Goal: Task Accomplishment & Management: Manage account settings

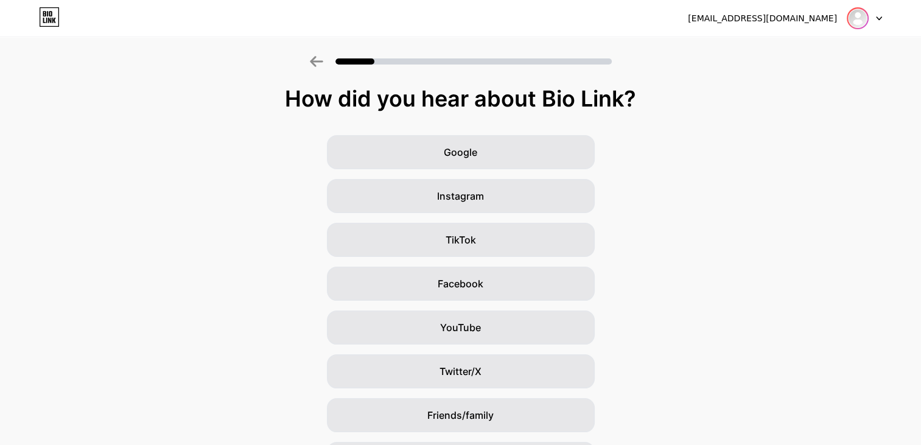
click at [853, 16] on img at bounding box center [857, 18] width 19 height 19
click at [44, 17] on icon at bounding box center [49, 16] width 21 height 19
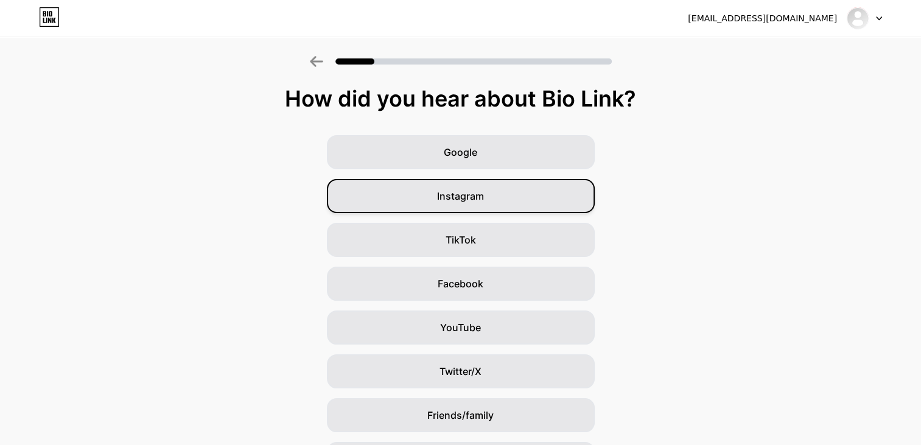
click at [534, 183] on div "Instagram" at bounding box center [461, 196] width 268 height 34
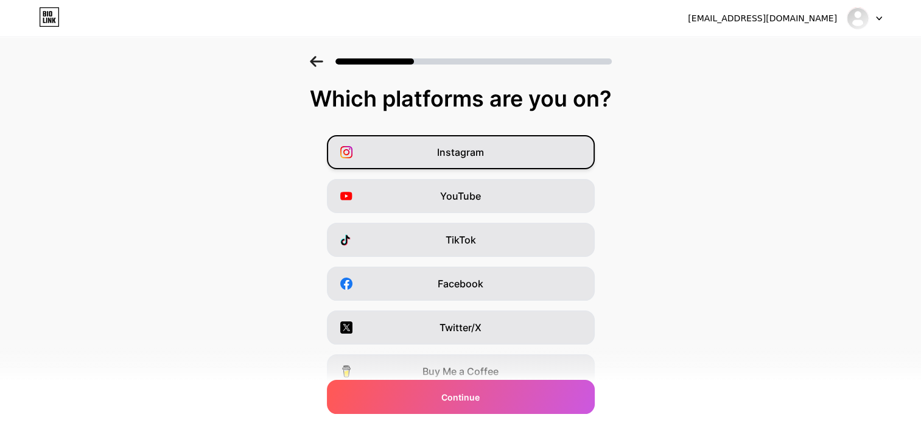
click at [550, 141] on div "Instagram" at bounding box center [461, 152] width 268 height 34
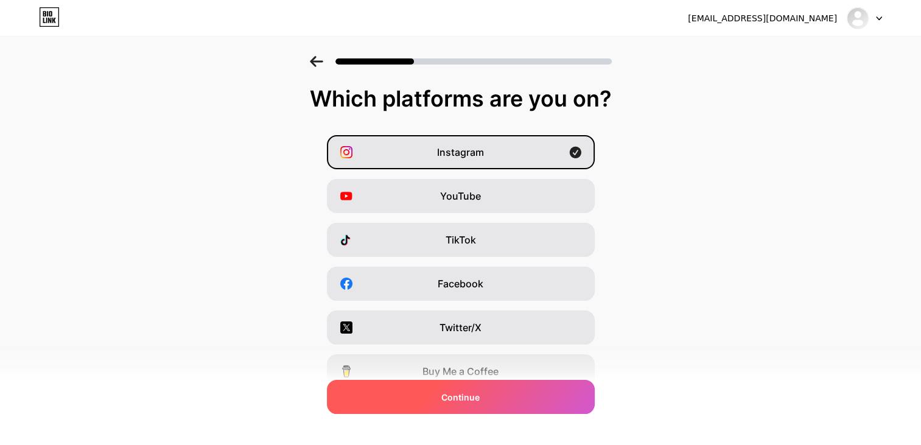
click at [458, 405] on div "Continue" at bounding box center [461, 397] width 268 height 34
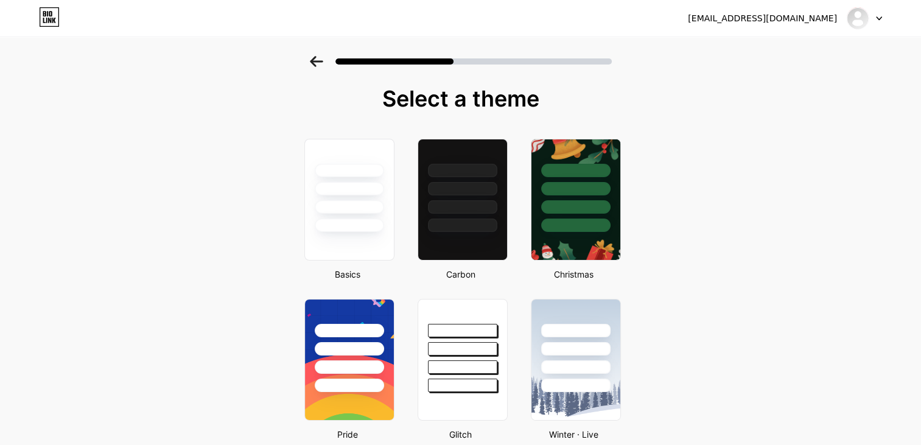
click at [854, 7] on div "[EMAIL_ADDRESS][DOMAIN_NAME] Logout" at bounding box center [460, 18] width 921 height 37
click at [875, 27] on div at bounding box center [864, 18] width 35 height 22
click at [58, 18] on icon at bounding box center [49, 16] width 21 height 19
drag, startPoint x: 878, startPoint y: 23, endPoint x: 812, endPoint y: 15, distance: 66.2
click at [812, 15] on div "[EMAIL_ADDRESS][DOMAIN_NAME]" at bounding box center [762, 18] width 149 height 13
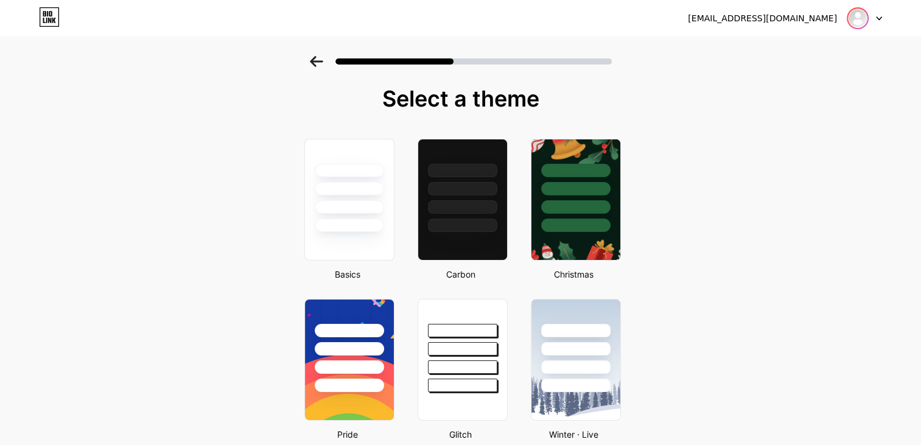
click at [854, 25] on img at bounding box center [857, 18] width 19 height 19
click at [802, 42] on li "Logout" at bounding box center [805, 49] width 151 height 33
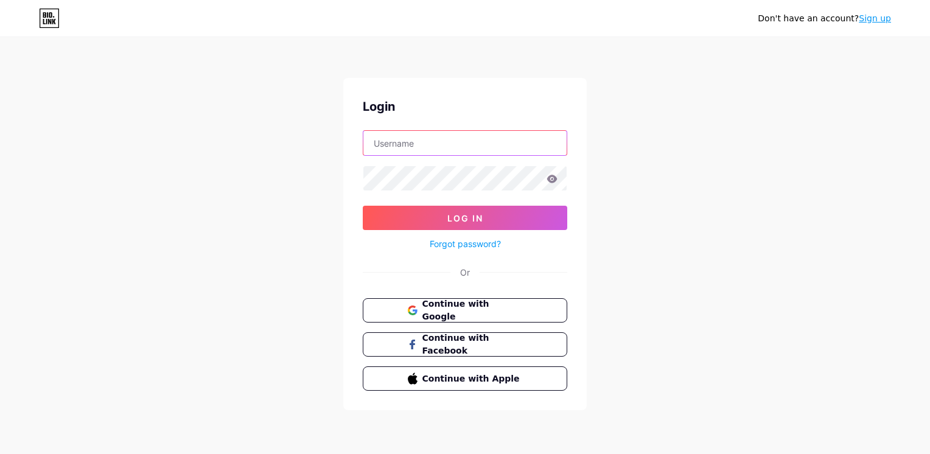
type input "[EMAIL_ADDRESS][DOMAIN_NAME]"
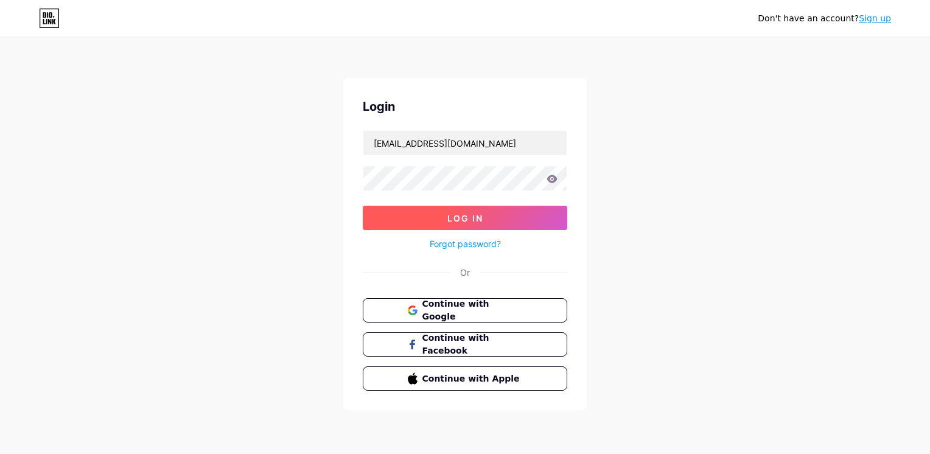
click at [461, 218] on span "Log In" at bounding box center [465, 218] width 36 height 10
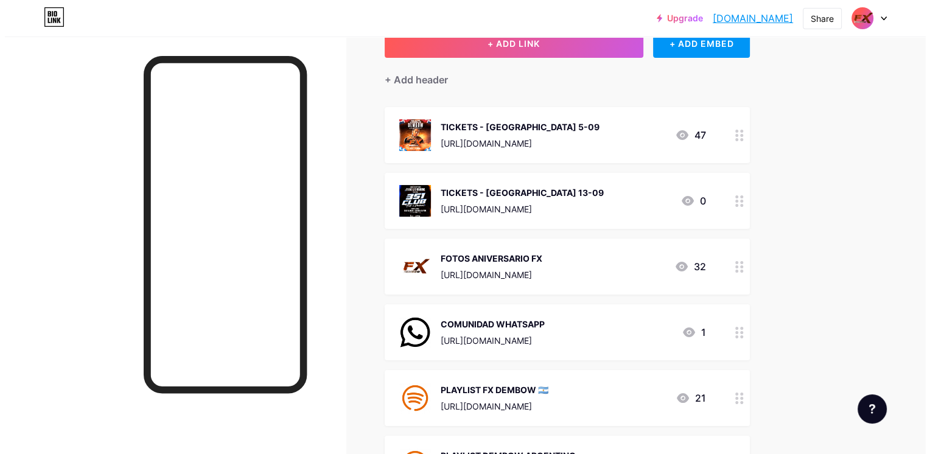
scroll to position [87, 0]
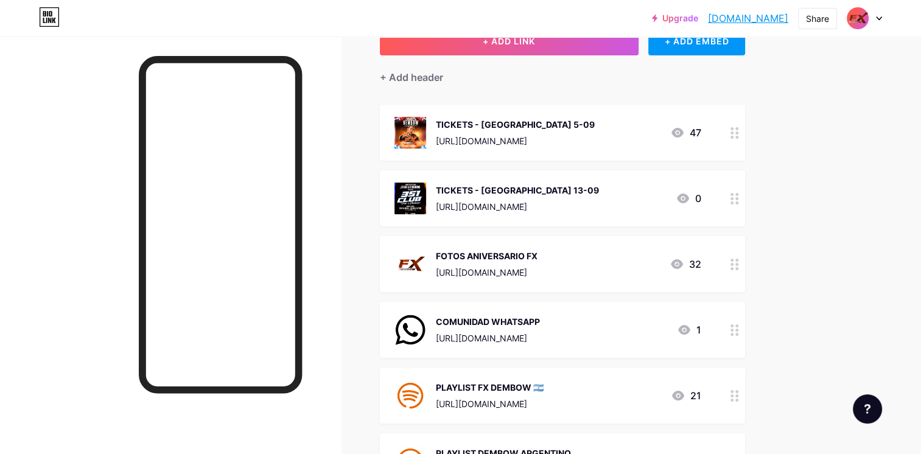
click at [595, 117] on div "TICKETS - [GEOGRAPHIC_DATA] 5-09 [URL][DOMAIN_NAME]" at bounding box center [515, 133] width 159 height 32
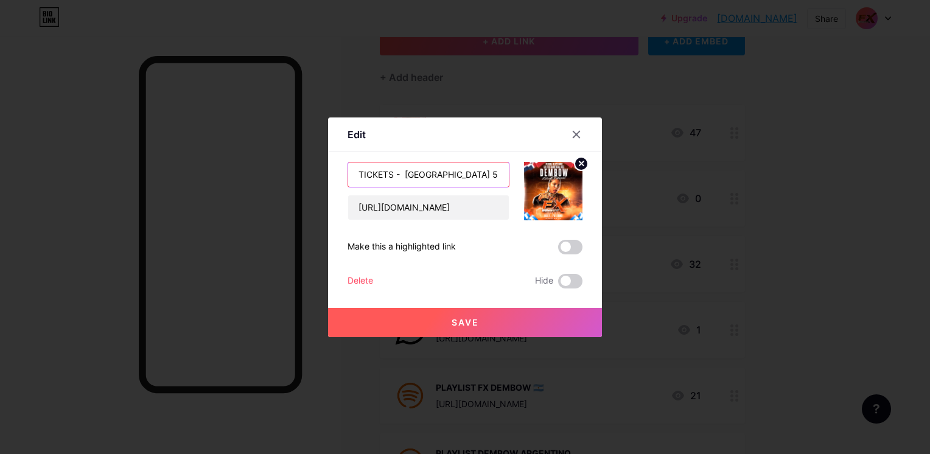
click at [472, 173] on input "TICKETS - [GEOGRAPHIC_DATA] 5-09" at bounding box center [428, 174] width 161 height 24
type input "TICKETS - [GEOGRAPHIC_DATA] 20-09"
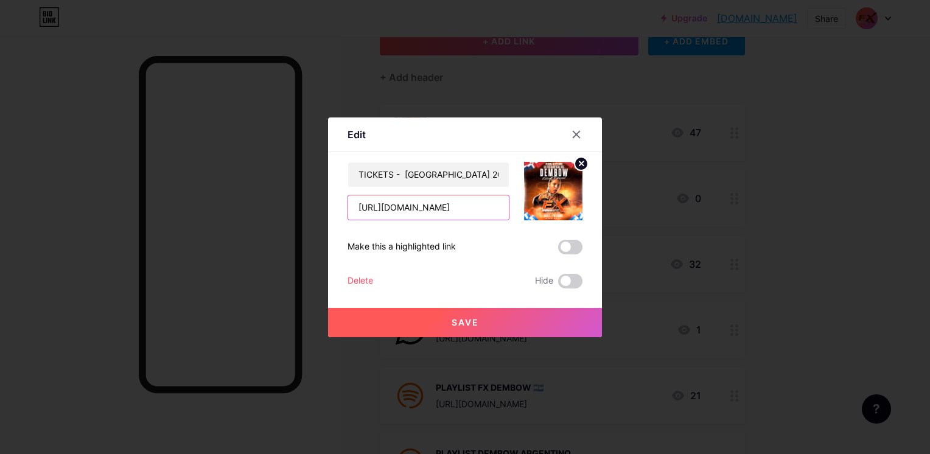
click at [484, 202] on input "[URL][DOMAIN_NAME]" at bounding box center [428, 207] width 161 height 24
paste input "20"
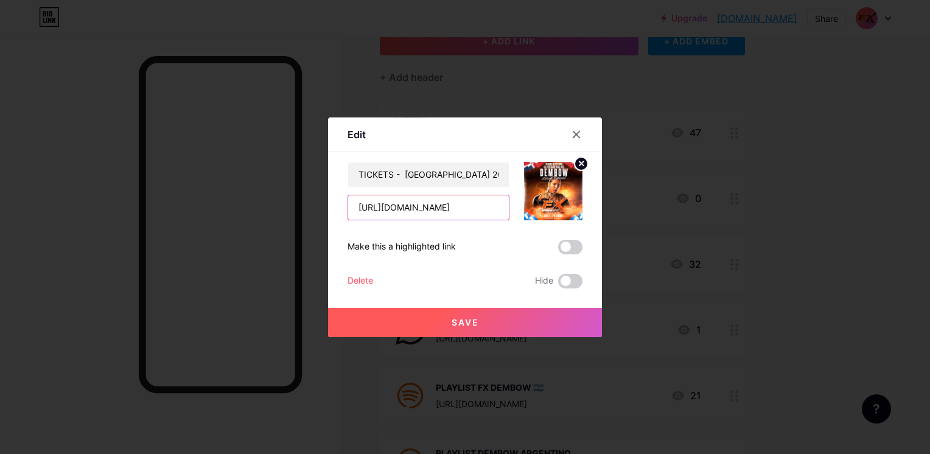
type input "[URL][DOMAIN_NAME]"
click at [492, 319] on button "Save" at bounding box center [465, 322] width 274 height 29
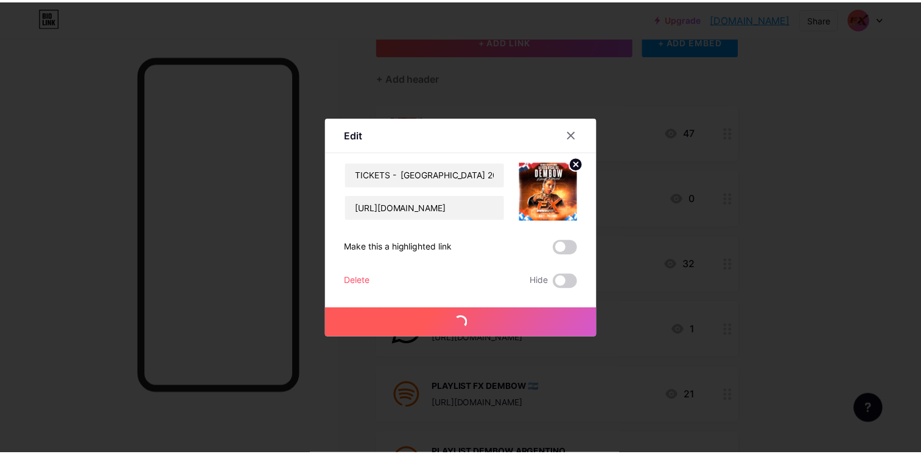
scroll to position [0, 0]
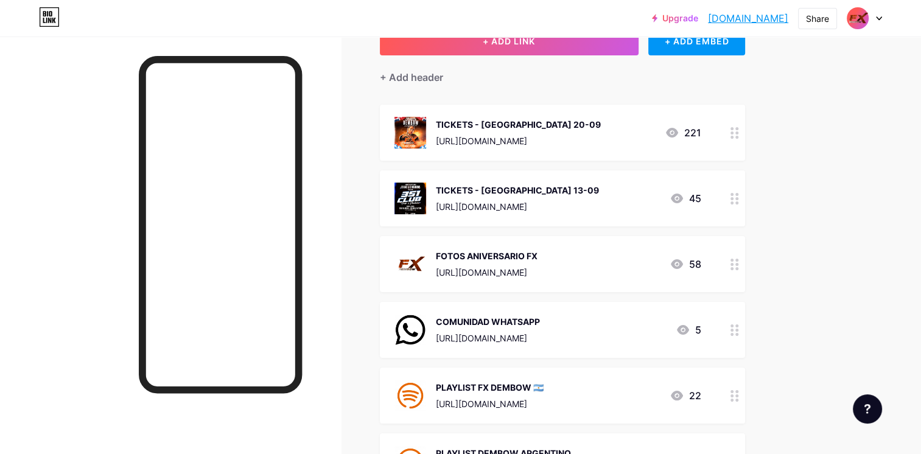
click at [414, 127] on img at bounding box center [410, 133] width 32 height 32
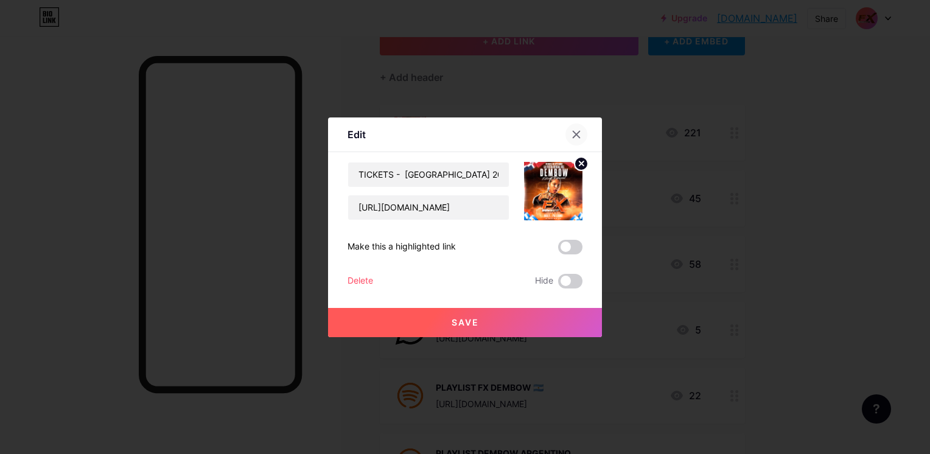
click at [582, 131] on div at bounding box center [576, 135] width 22 height 22
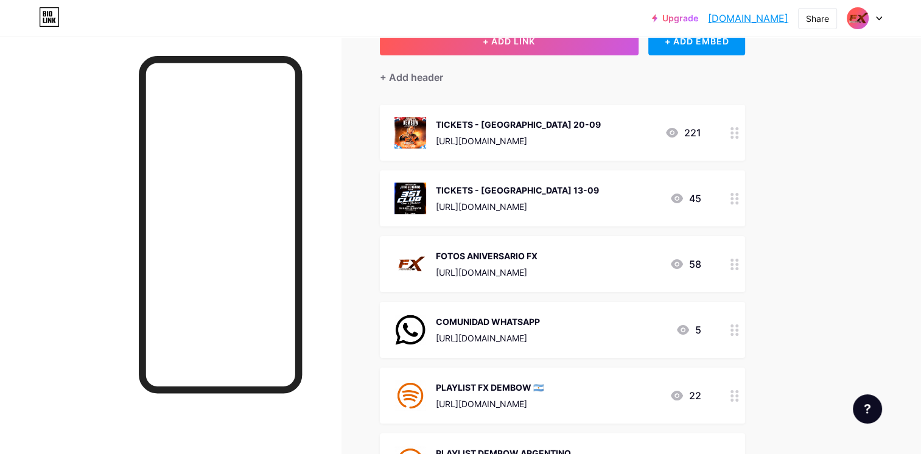
click at [601, 139] on div "https://www.passline.com/eventos/fx-dembow-20925" at bounding box center [518, 140] width 165 height 13
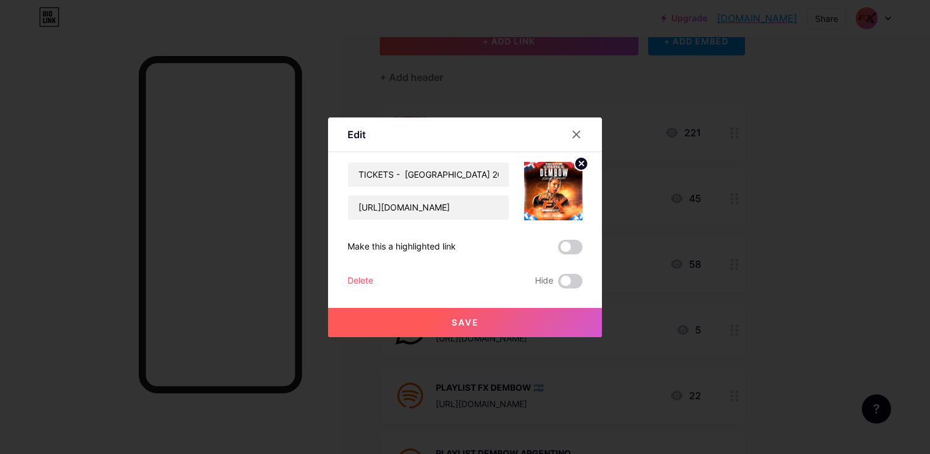
click at [557, 208] on img at bounding box center [553, 191] width 58 height 58
drag, startPoint x: 557, startPoint y: 208, endPoint x: 581, endPoint y: 166, distance: 47.9
click at [581, 166] on icon at bounding box center [581, 163] width 15 height 15
click at [554, 182] on rect at bounding box center [550, 182] width 19 height 19
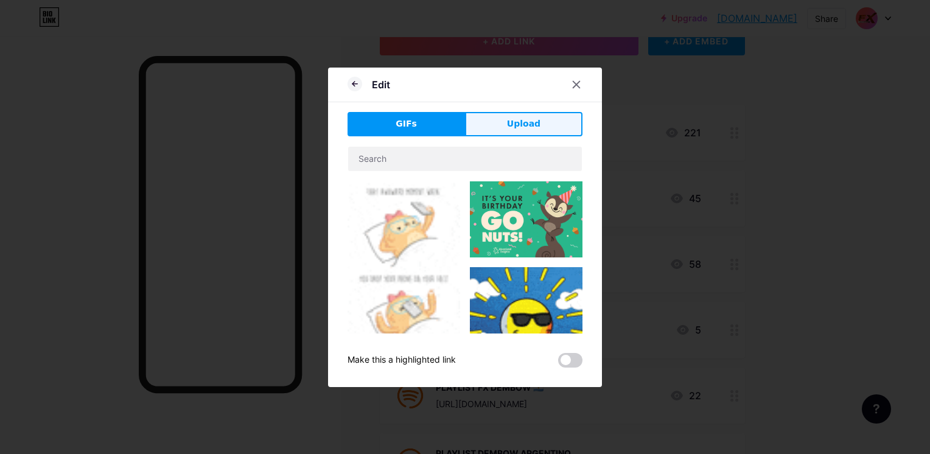
click at [525, 120] on span "Upload" at bounding box center [523, 123] width 33 height 13
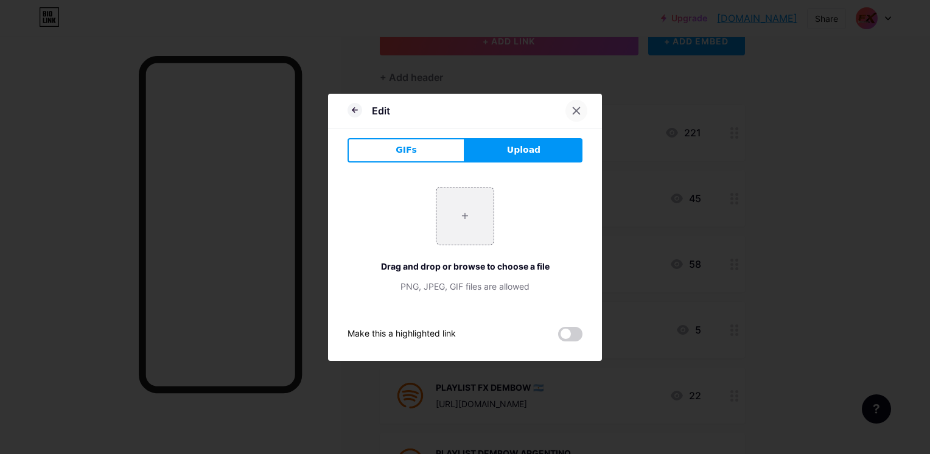
click at [575, 104] on div at bounding box center [576, 111] width 22 height 22
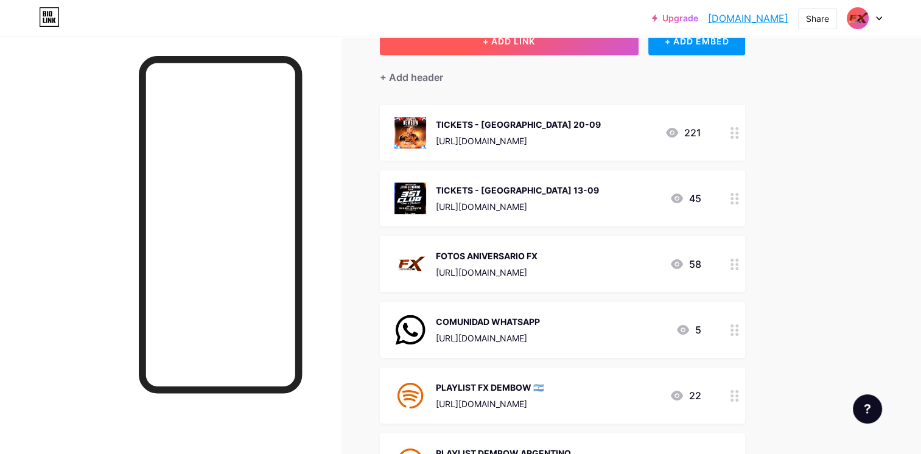
click at [533, 41] on span "+ ADD LINK" at bounding box center [509, 41] width 52 height 10
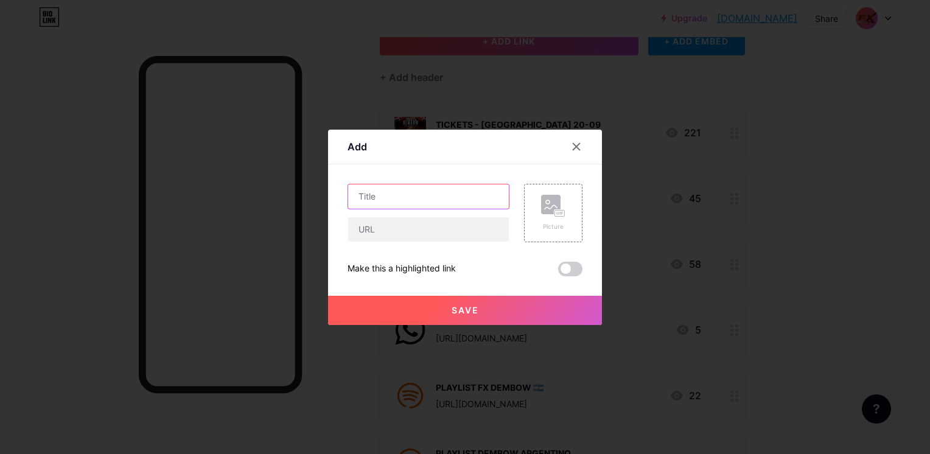
click at [455, 197] on input "text" at bounding box center [428, 196] width 161 height 24
click at [558, 210] on rect at bounding box center [560, 213] width 10 height 6
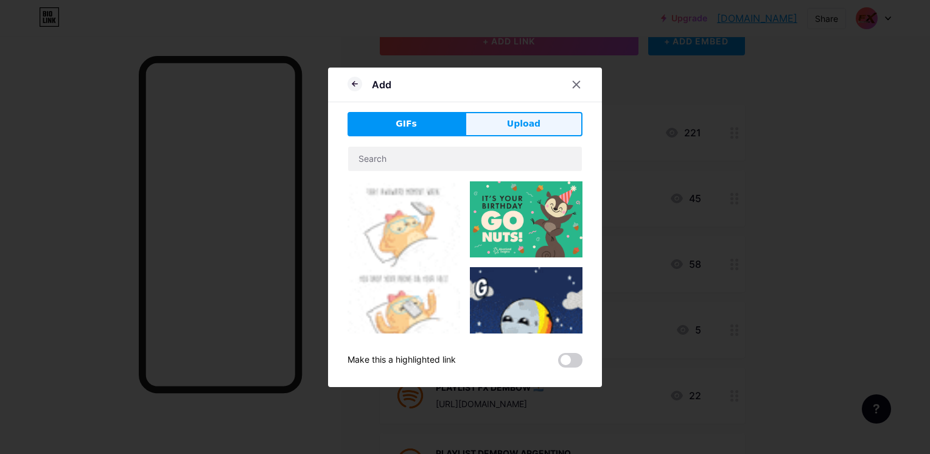
click at [539, 114] on button "Upload" at bounding box center [523, 124] width 117 height 24
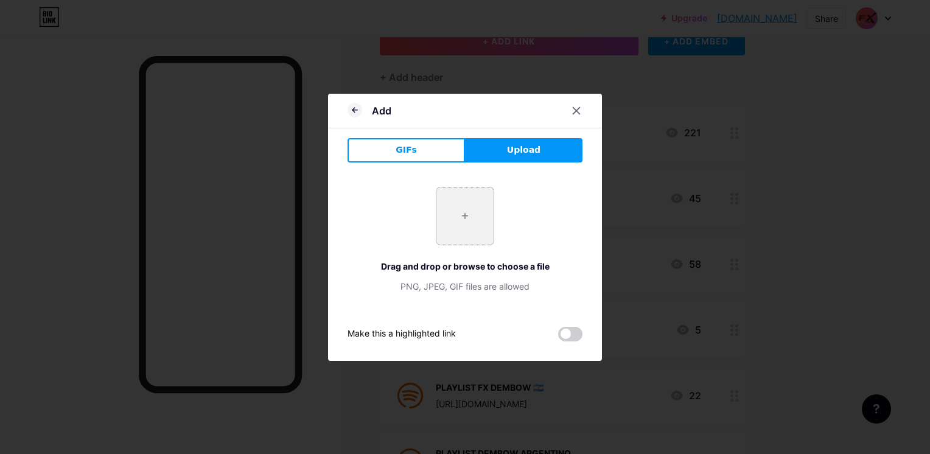
click at [469, 214] on input "file" at bounding box center [464, 215] width 57 height 57
type input "C:\fakepath\500x500.jpg"
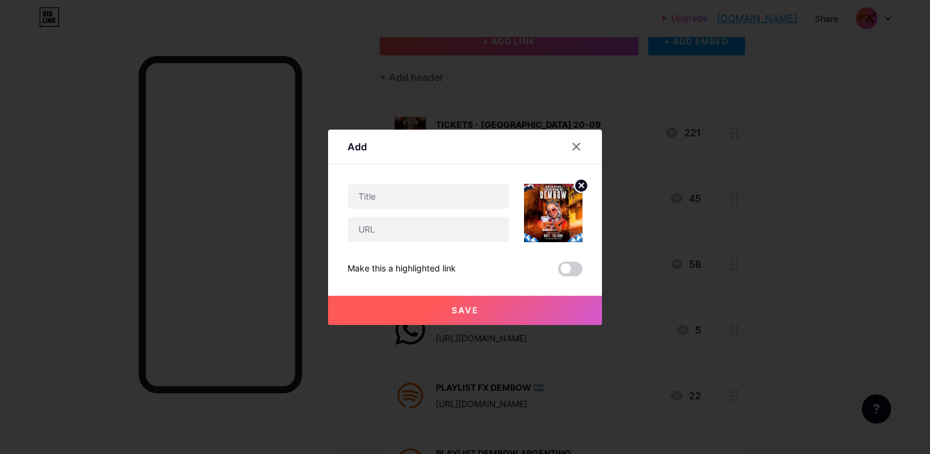
click at [187, 40] on div at bounding box center [465, 227] width 930 height 454
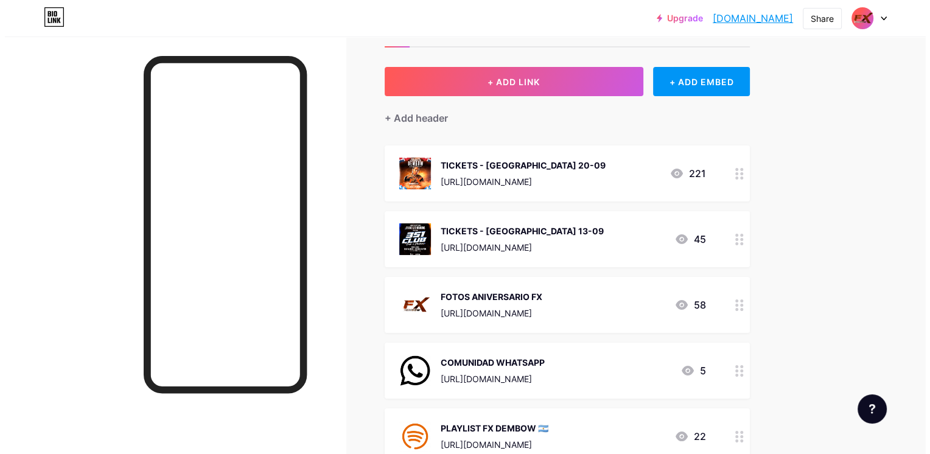
scroll to position [45, 0]
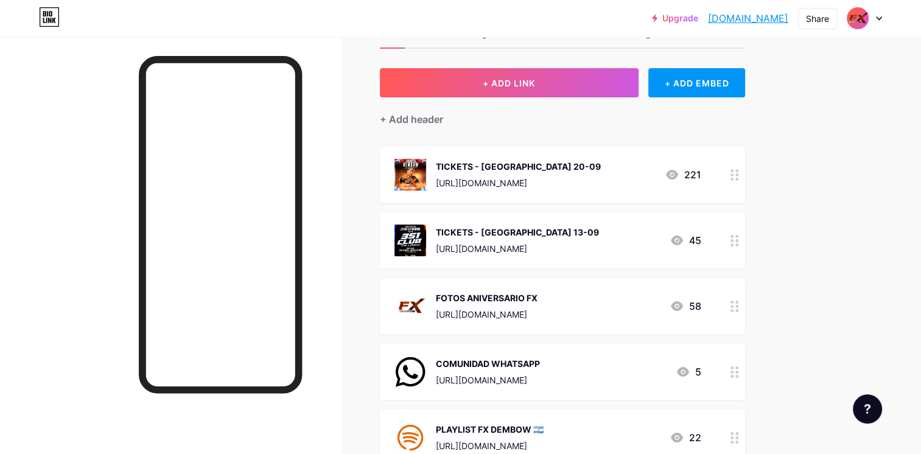
click at [707, 159] on div "TICKETS - BUENOS AIRES 20-09 https://www.passline.com/eventos/fx-dembow-20925 2…" at bounding box center [562, 175] width 365 height 56
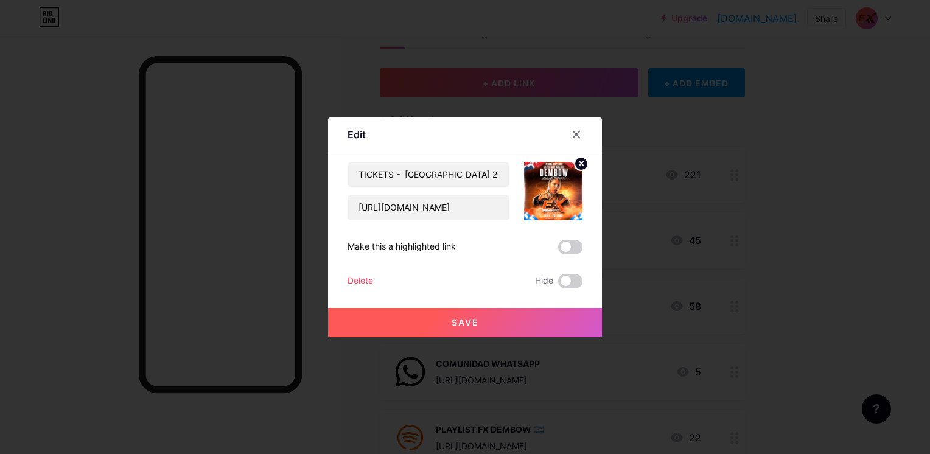
click at [366, 276] on div "Delete" at bounding box center [360, 281] width 26 height 15
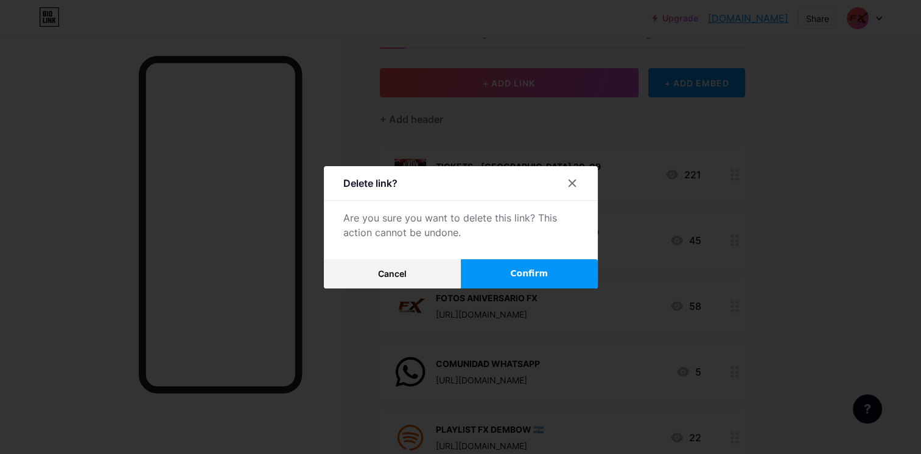
click at [575, 269] on button "Confirm" at bounding box center [529, 273] width 137 height 29
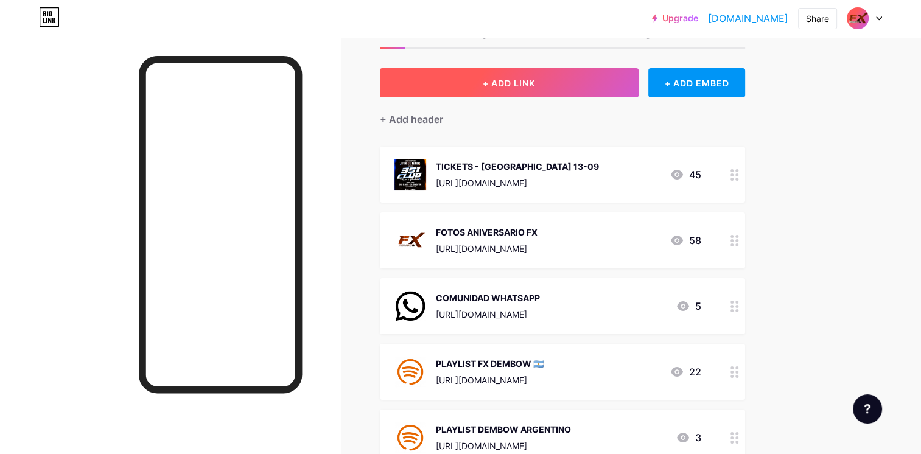
click at [585, 94] on button "+ ADD LINK" at bounding box center [509, 82] width 259 height 29
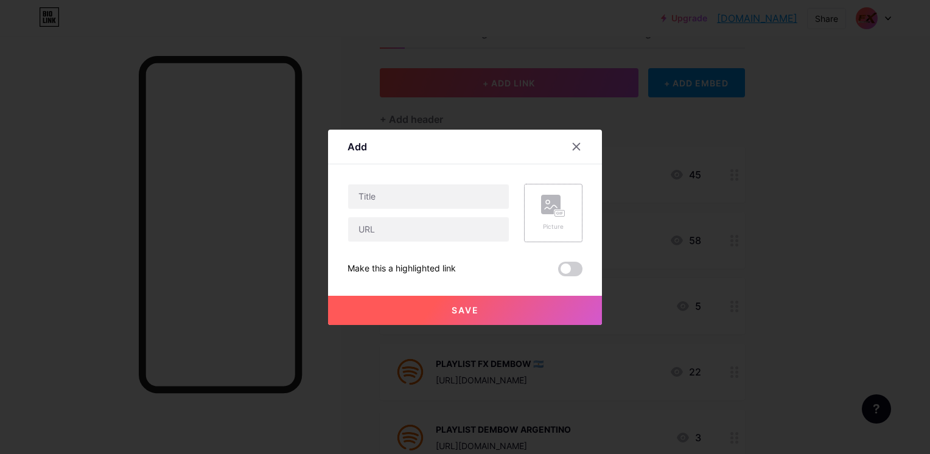
click at [558, 215] on rect at bounding box center [560, 213] width 10 height 6
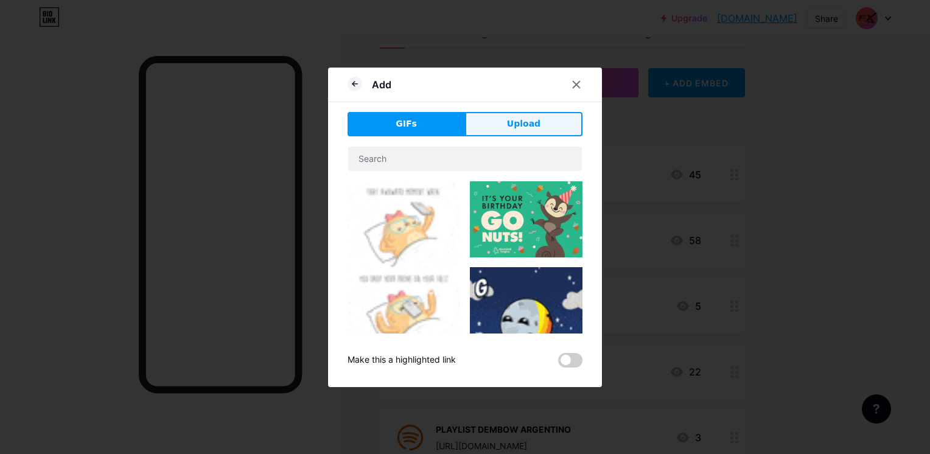
click at [515, 125] on span "Upload" at bounding box center [523, 123] width 33 height 13
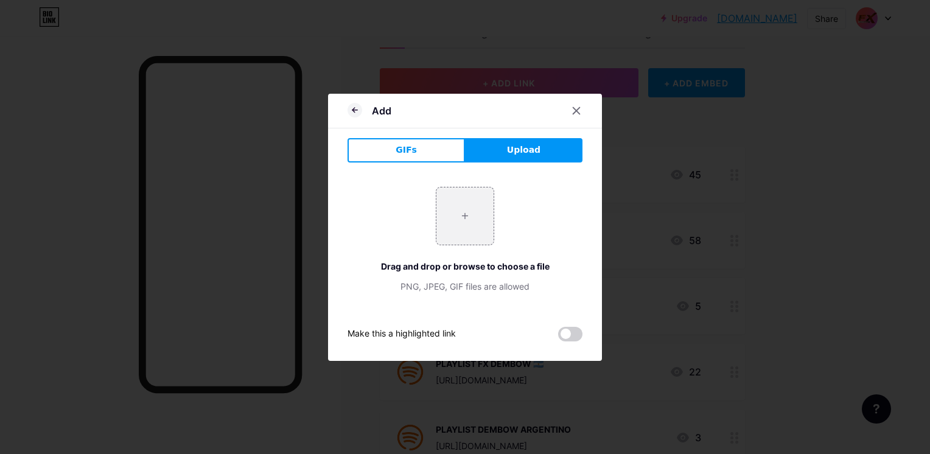
click at [529, 147] on span "Upload" at bounding box center [523, 150] width 33 height 13
click at [441, 230] on input "file" at bounding box center [464, 215] width 57 height 57
type input "C:\fakepath\800x800 (1).jpg"
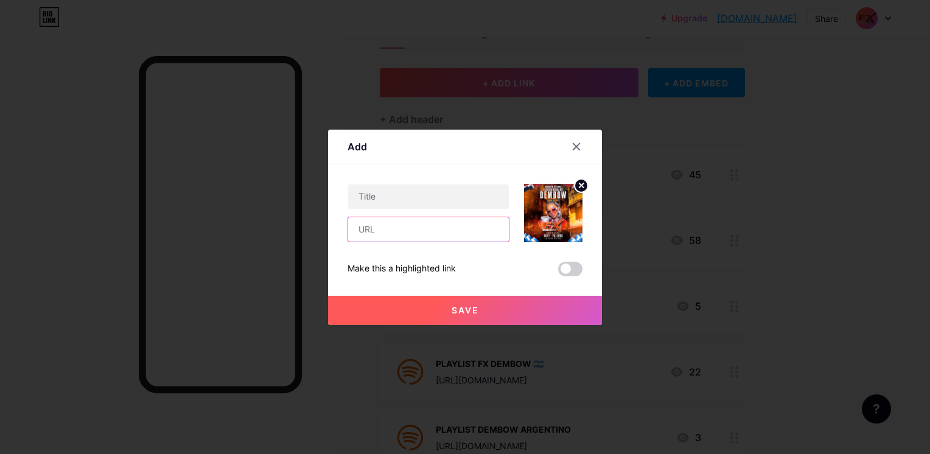
paste input "https://www.passline.com/eventos/fx-dembow-20925"
type input "https://www.passline.com/eventos/fx-dembow-20925"
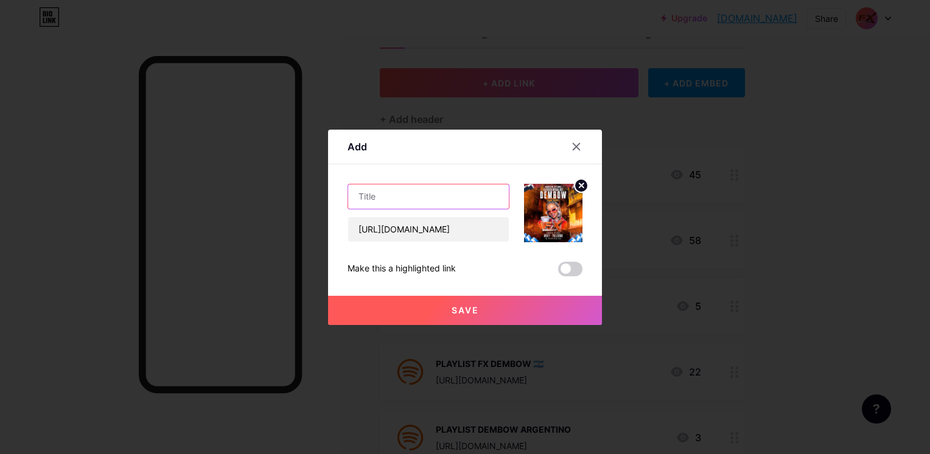
click at [444, 200] on input "text" at bounding box center [428, 196] width 161 height 24
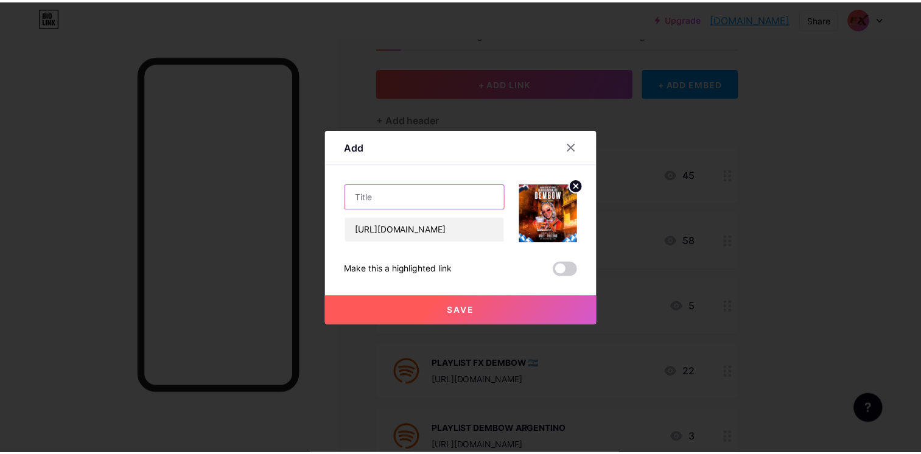
scroll to position [0, 0]
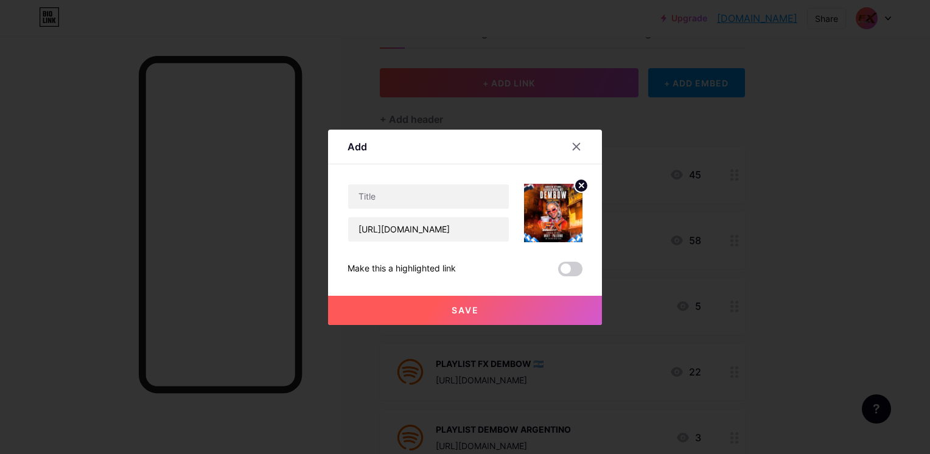
click at [562, 318] on button "Save" at bounding box center [465, 310] width 274 height 29
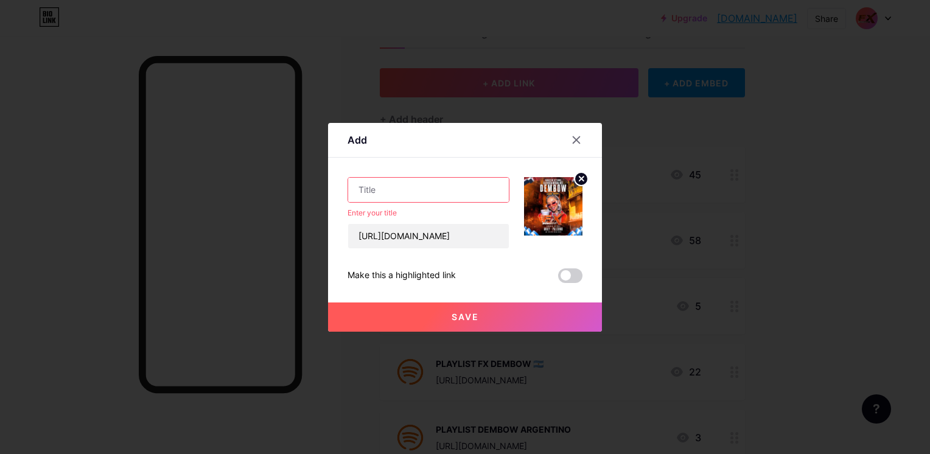
drag, startPoint x: 423, startPoint y: 194, endPoint x: 425, endPoint y: 187, distance: 7.5
click at [425, 187] on input "text" at bounding box center [428, 190] width 161 height 24
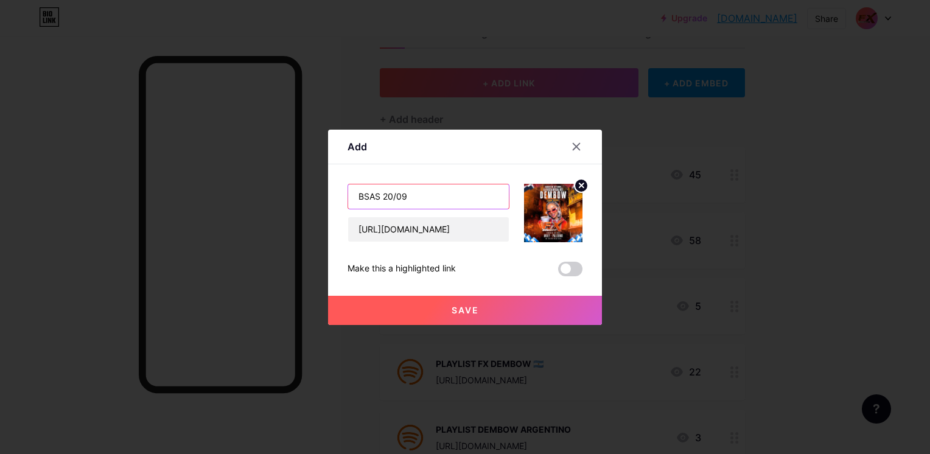
click at [368, 195] on input "BSAS 20/09" at bounding box center [428, 196] width 161 height 24
type input "BSAS 20/09"
click at [480, 318] on button "Save" at bounding box center [465, 310] width 274 height 29
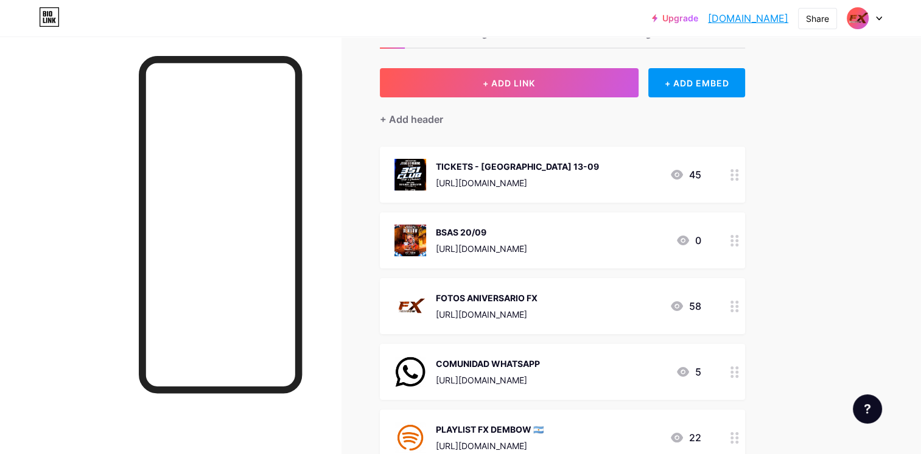
click at [842, 141] on div "Upgrade fxdembow.bio.li... fxdembow.bio.link Share Switch accounts FX DEMBOW bi…" at bounding box center [460, 369] width 921 height 828
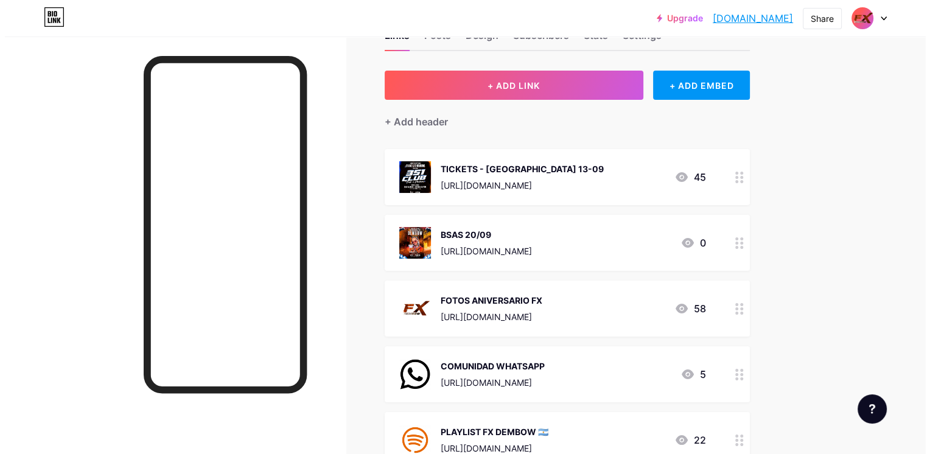
scroll to position [41, 0]
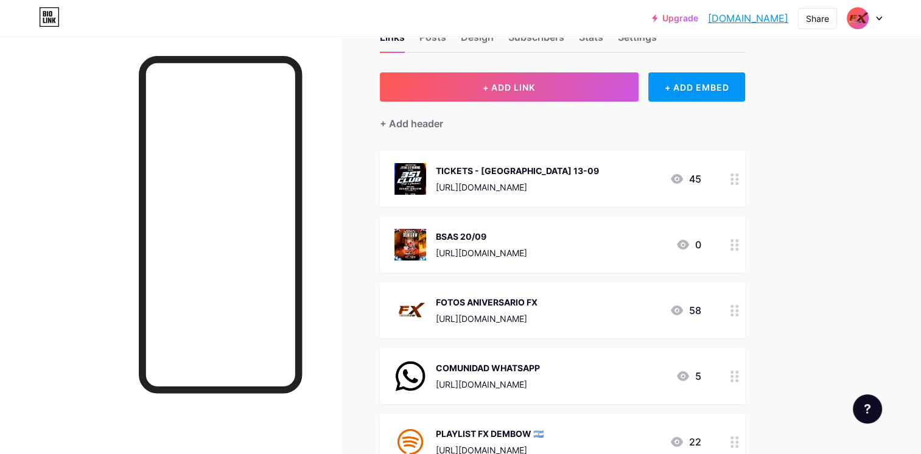
click at [501, 256] on div "https://www.passline.com/eventos/fx-dembow-20925" at bounding box center [481, 252] width 91 height 13
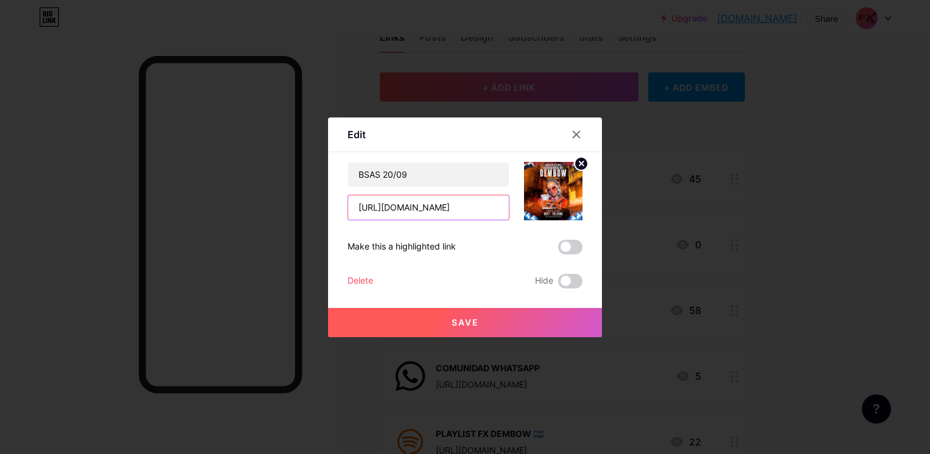
click at [438, 198] on input "https://www.passline.com/eventos/fx-dembow-20925" at bounding box center [428, 207] width 161 height 24
